Goal: Transaction & Acquisition: Purchase product/service

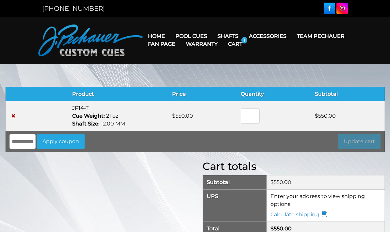
scroll to position [121, 0]
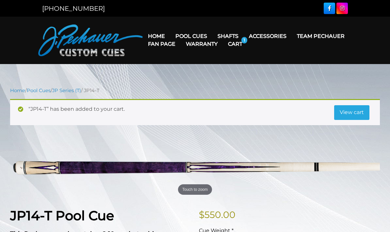
click at [184, 57] on link "JP Series (T) – NEW" at bounding box center [211, 54] width 80 height 9
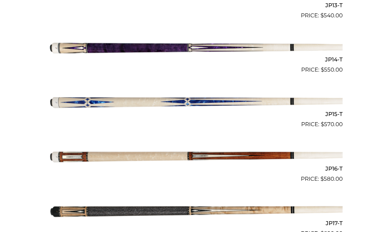
scroll to position [881, 0]
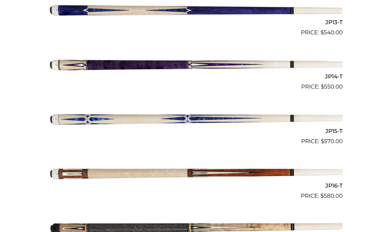
click at [79, 113] on img at bounding box center [194, 118] width 295 height 49
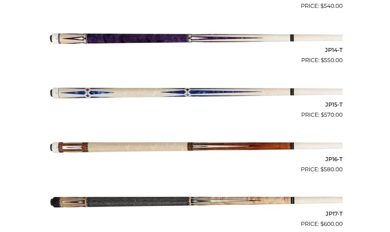
scroll to position [908, 0]
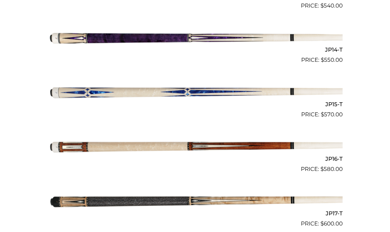
click at [62, 35] on img at bounding box center [194, 37] width 295 height 49
